Goal: Find specific page/section: Find specific page/section

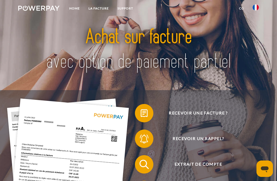
click at [254, 10] on img at bounding box center [255, 7] width 6 height 6
click at [53, 9] on img at bounding box center [38, 8] width 41 height 5
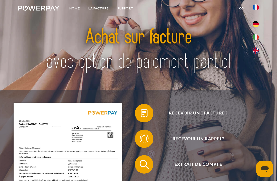
click at [78, 6] on link "Home" at bounding box center [74, 8] width 19 height 9
click at [75, 12] on link "Home" at bounding box center [74, 8] width 19 height 9
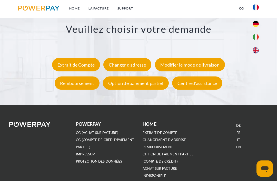
scroll to position [804, 0]
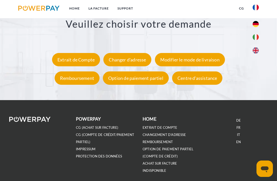
click at [36, 11] on img at bounding box center [38, 8] width 41 height 5
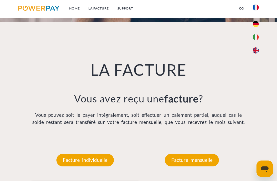
scroll to position [16, 0]
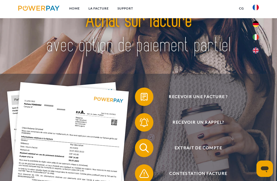
click at [75, 8] on link "Home" at bounding box center [74, 8] width 19 height 9
click at [108, 13] on link "LA FACTURE" at bounding box center [98, 8] width 29 height 9
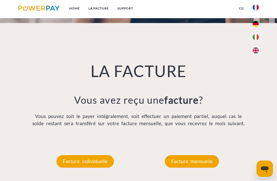
scroll to position [302, 0]
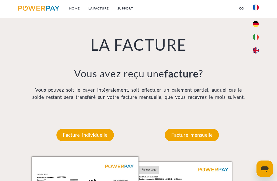
click at [130, 12] on link "Support" at bounding box center [125, 8] width 24 height 9
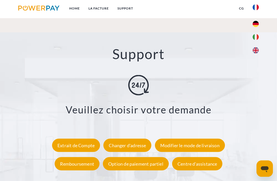
scroll to position [753, 0]
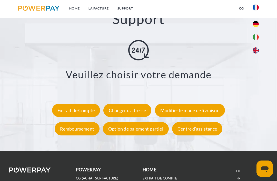
click at [79, 110] on div "Extrait de Compte" at bounding box center [76, 110] width 48 height 13
click at [254, 62] on div "Veuillez choisir votre demande Extrait de Compte Changer d'adresse Modifier le …" at bounding box center [139, 89] width 272 height 98
click at [255, 49] on img at bounding box center [255, 50] width 6 height 6
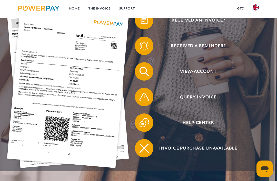
click at [201, 80] on span "View-Account" at bounding box center [198, 71] width 113 height 18
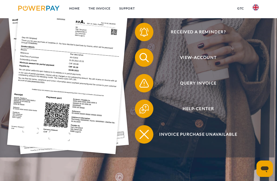
scroll to position [109, 0]
